Goal: Register for event/course

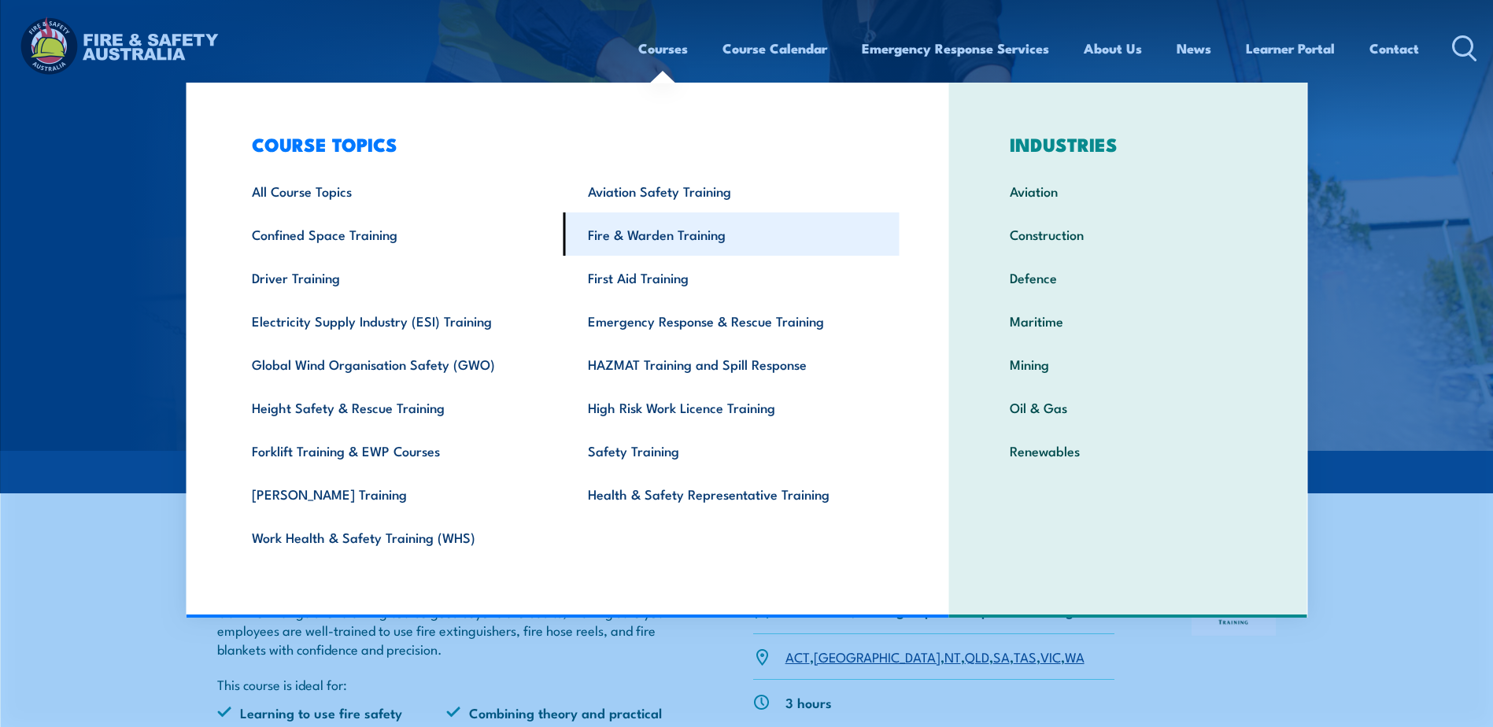
click at [655, 238] on link "Fire & Warden Training" at bounding box center [732, 234] width 336 height 43
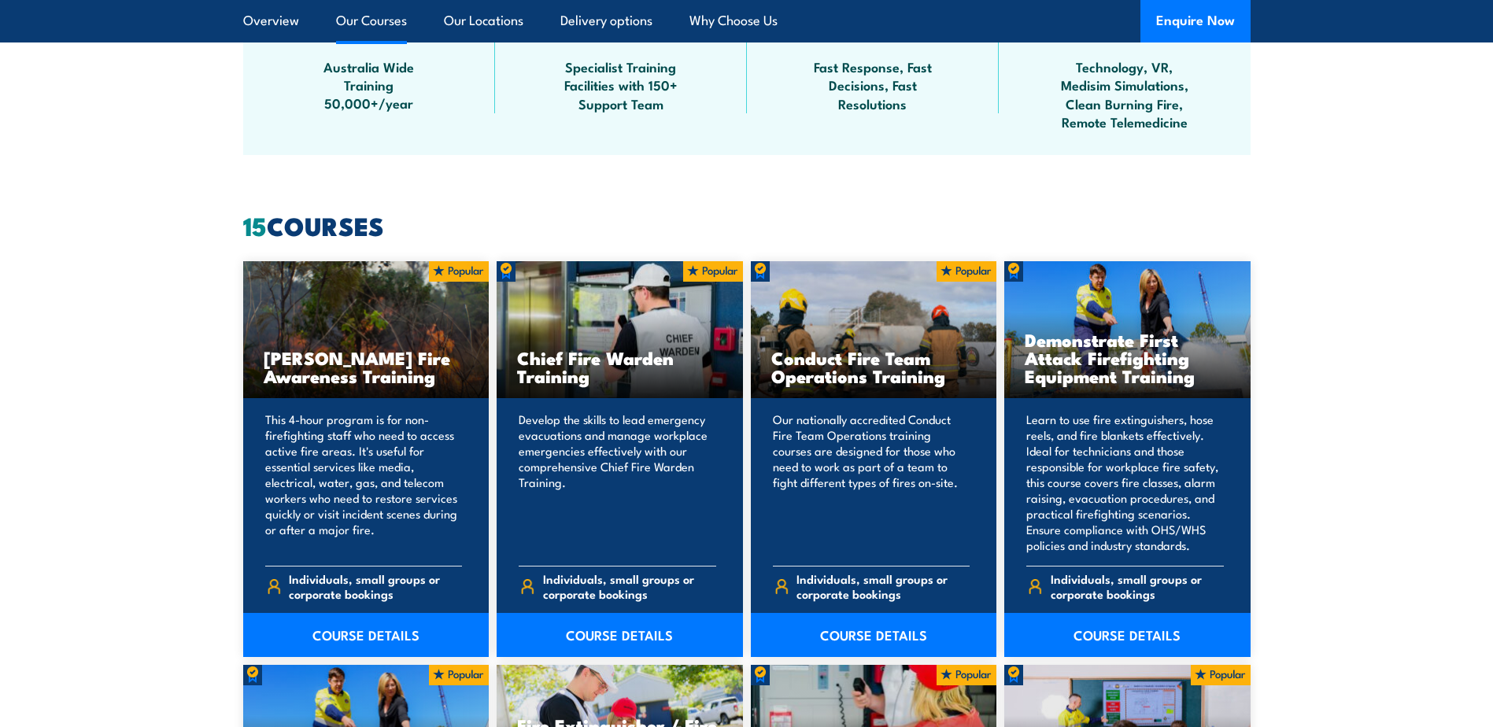
scroll to position [1181, 0]
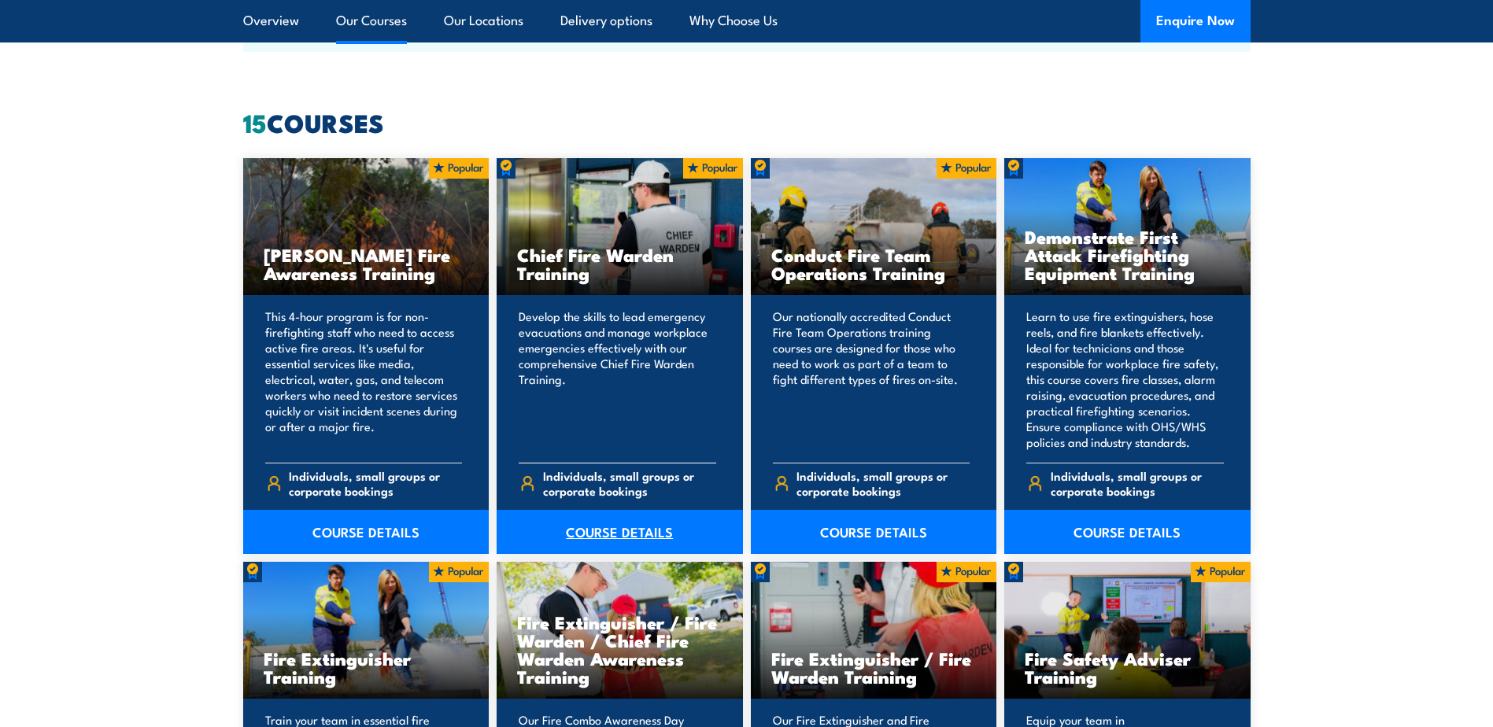
click at [598, 531] on link "COURSE DETAILS" at bounding box center [620, 532] width 246 height 44
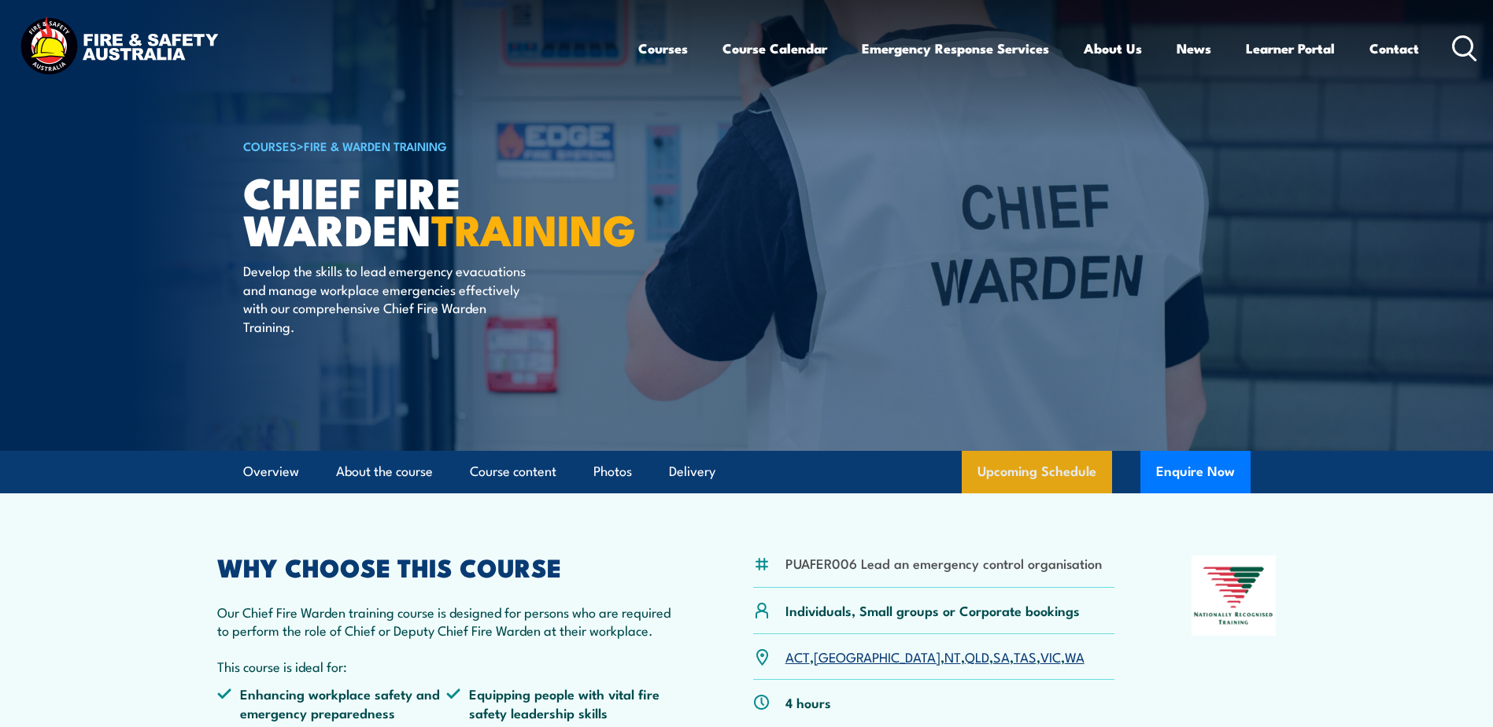
click at [1041, 472] on link "Upcoming Schedule" at bounding box center [1037, 472] width 150 height 43
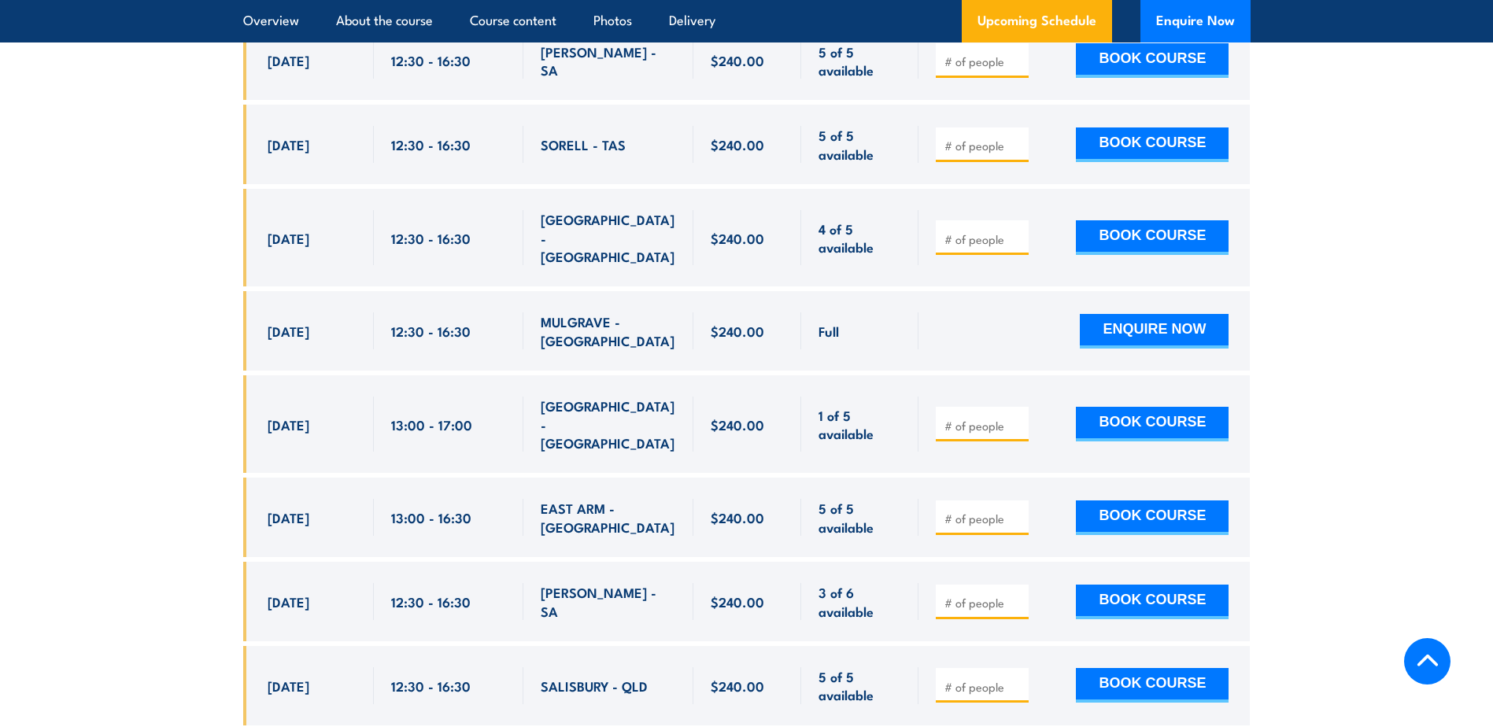
scroll to position [3595, 0]
drag, startPoint x: 774, startPoint y: 253, endPoint x: 697, endPoint y: 241, distance: 78.2
click at [697, 290] on div "$240.00" at bounding box center [748, 330] width 109 height 80
drag, startPoint x: 697, startPoint y: 241, endPoint x: 745, endPoint y: 250, distance: 49.7
click at [745, 321] on span "$240.00" at bounding box center [738, 330] width 54 height 18
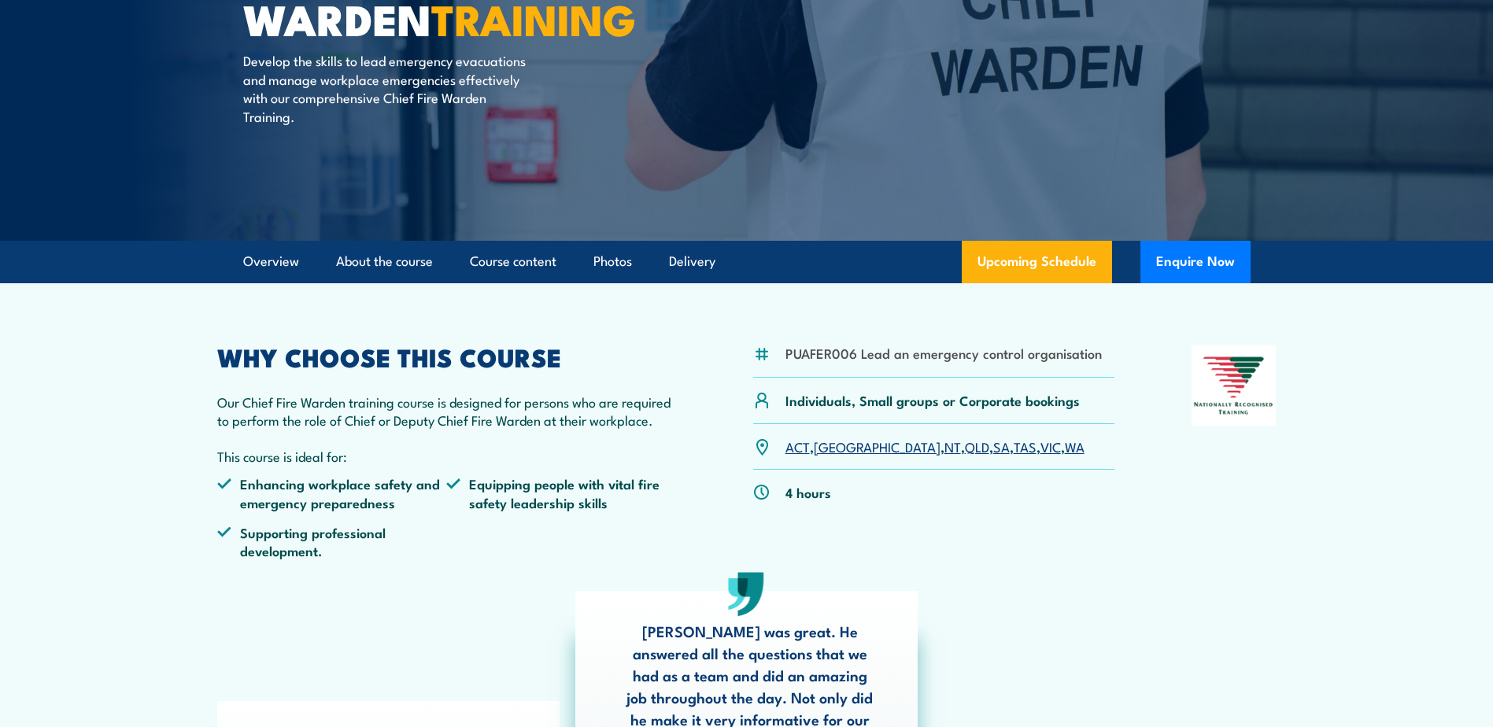
scroll to position [0, 0]
